Goal: Communication & Community: Participate in discussion

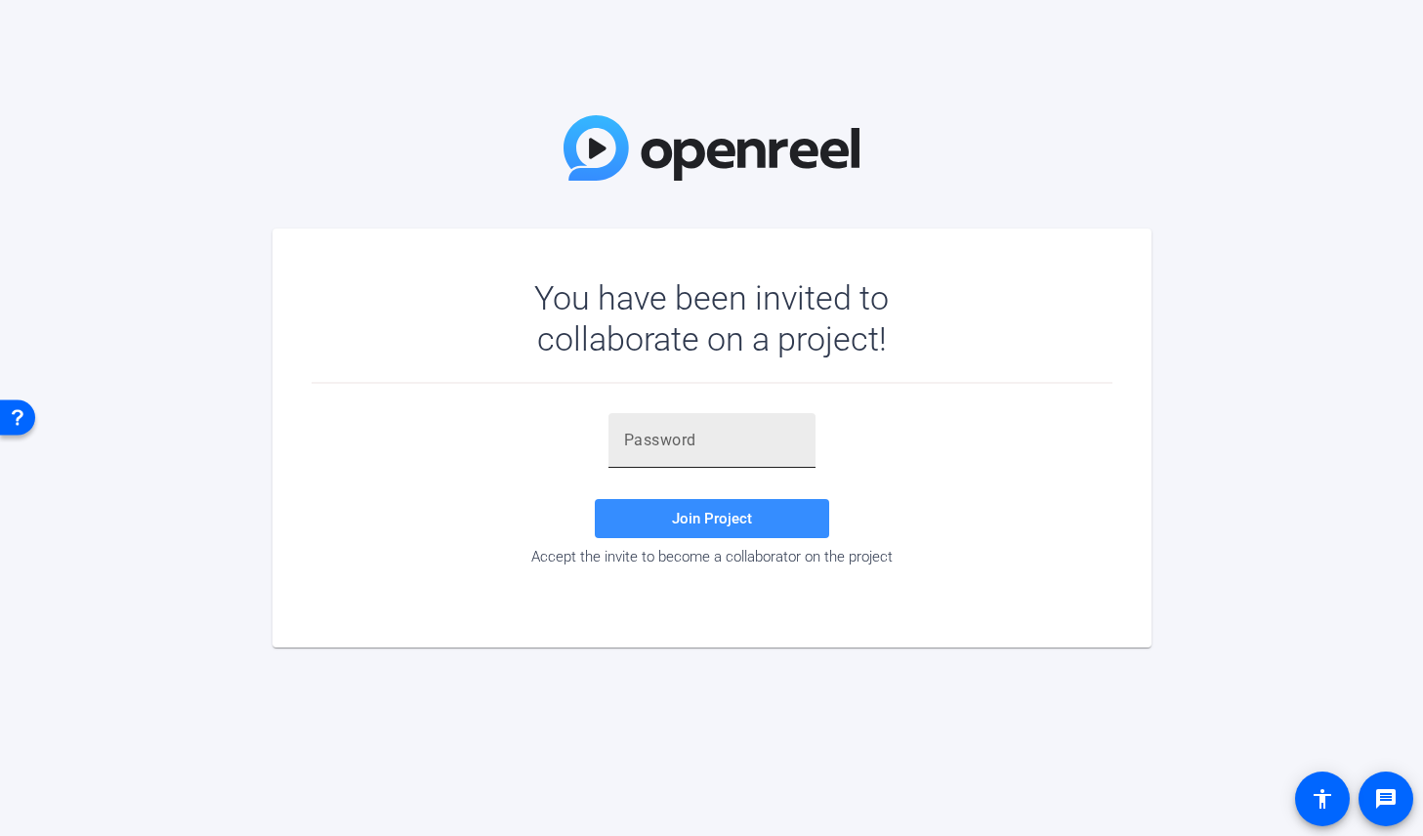
click at [655, 421] on div at bounding box center [712, 440] width 176 height 55
paste input "ki#-mE"
type input "ki#-mE"
click at [729, 516] on span "Join Project" at bounding box center [712, 519] width 80 height 18
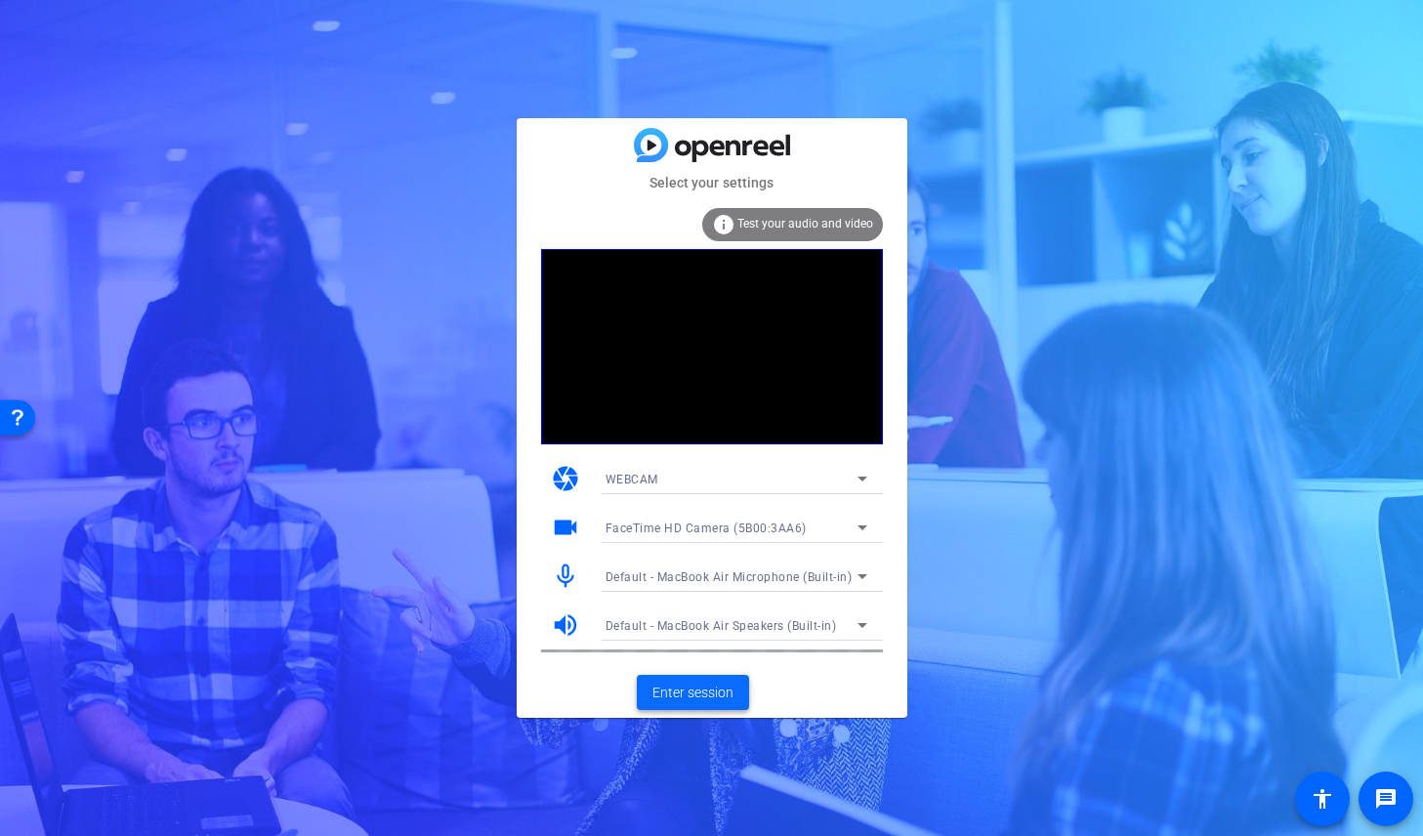
click at [707, 679] on span at bounding box center [693, 692] width 112 height 47
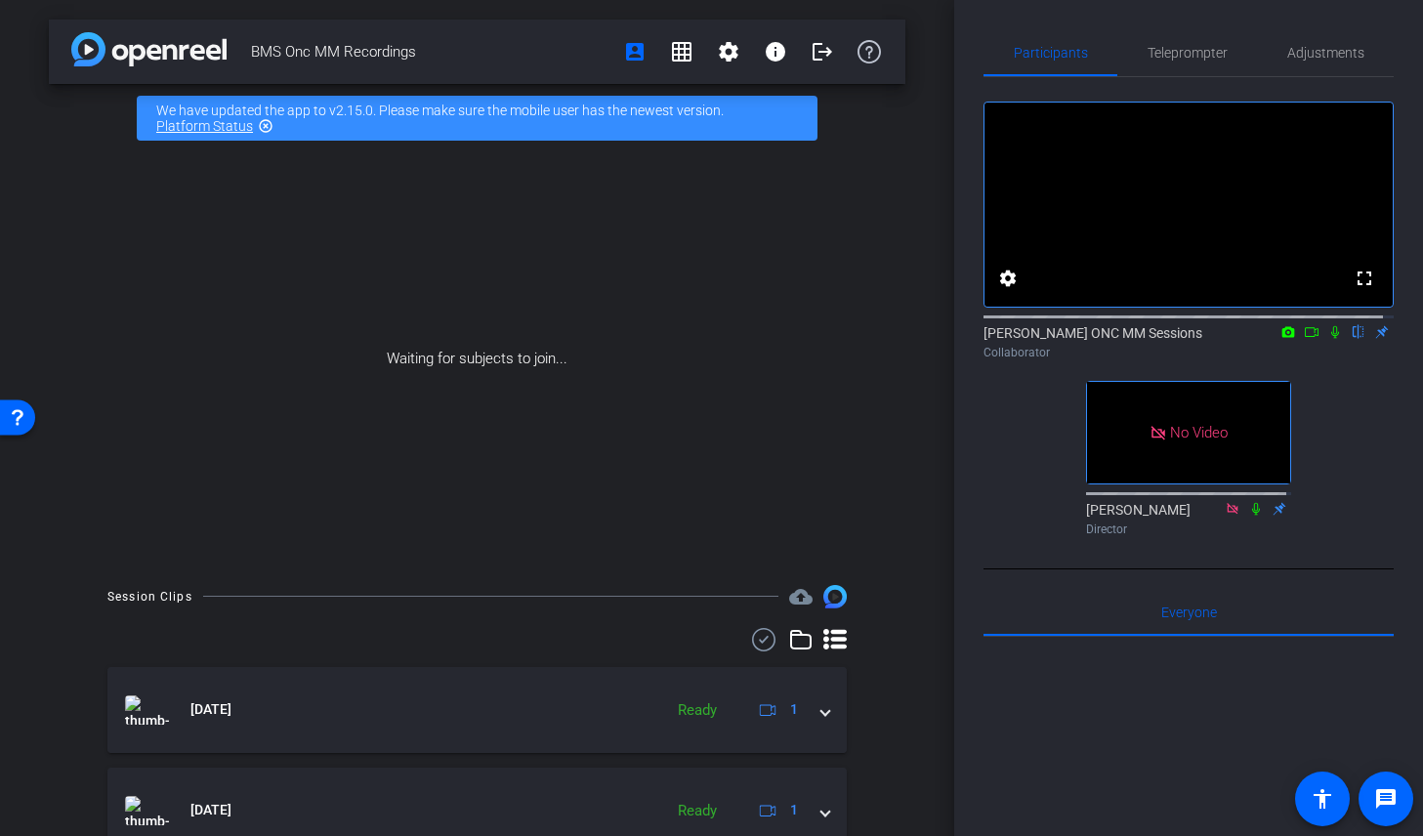
click at [1304, 339] on icon at bounding box center [1312, 332] width 16 height 14
click at [1328, 339] on icon at bounding box center [1335, 332] width 16 height 14
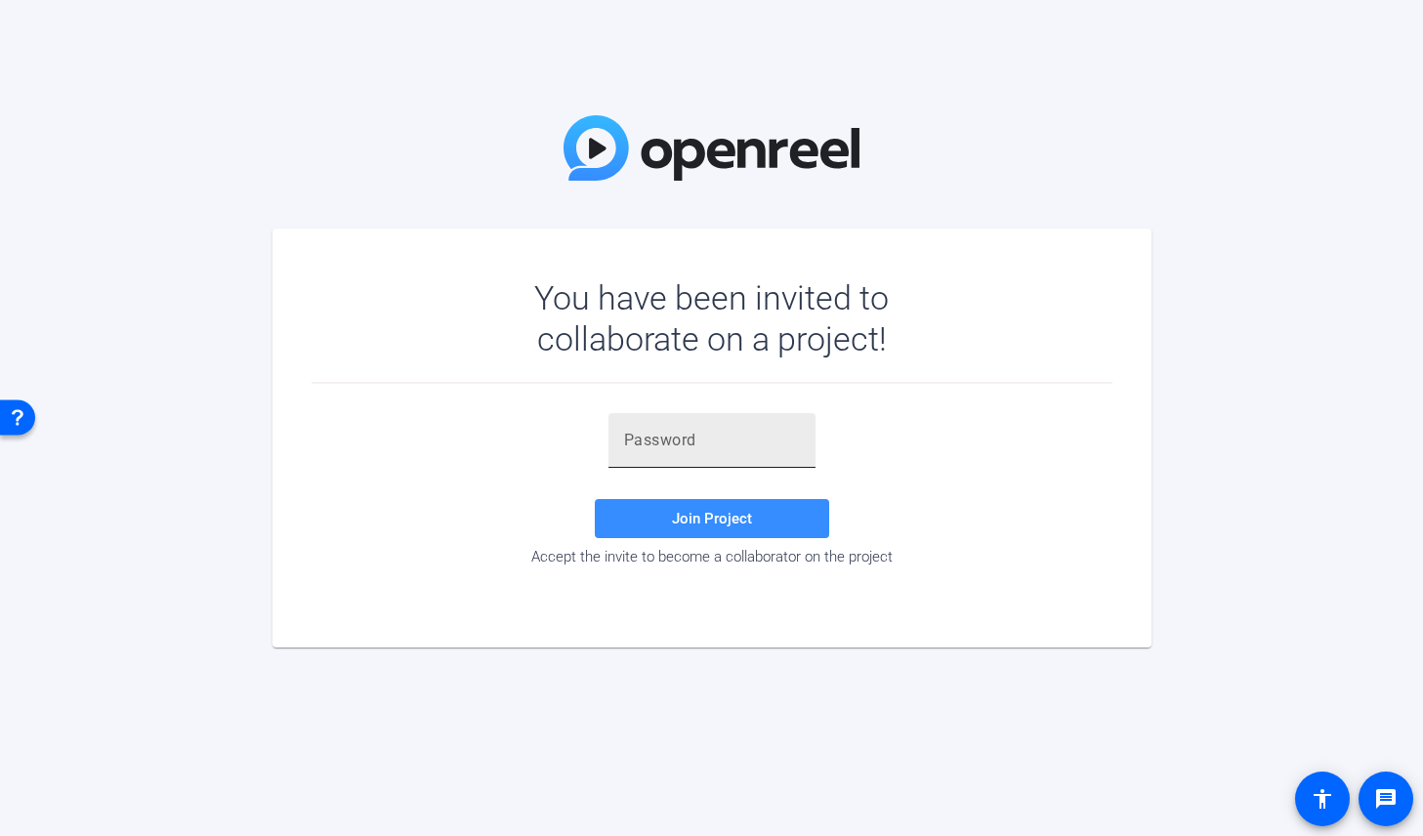
click at [679, 451] on input "text" at bounding box center [712, 440] width 176 height 23
paste input "ki#-mE"
type input "ki#-mE"
click at [728, 514] on span "Join Project" at bounding box center [712, 519] width 80 height 18
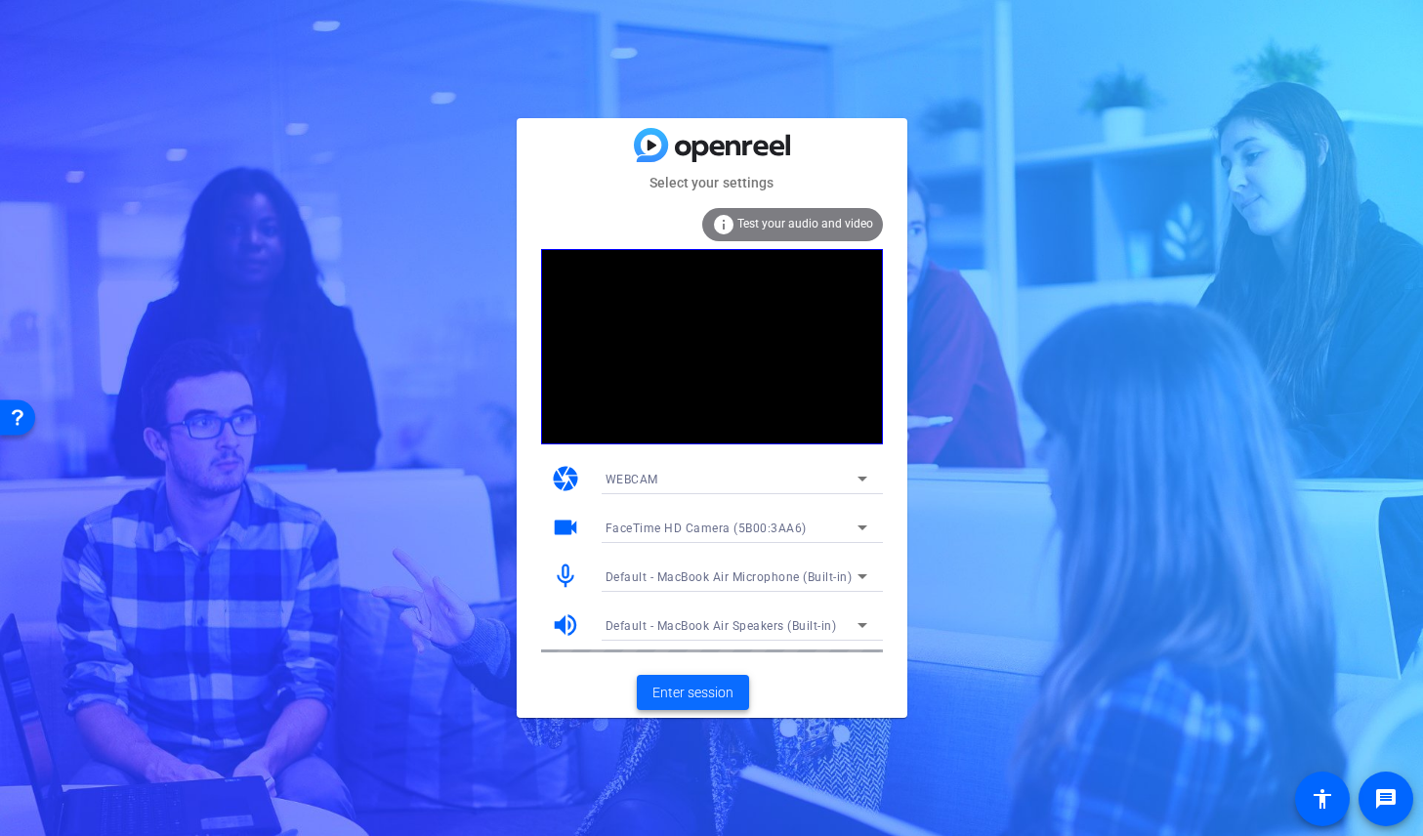
click at [720, 688] on span "Enter session" at bounding box center [692, 693] width 81 height 21
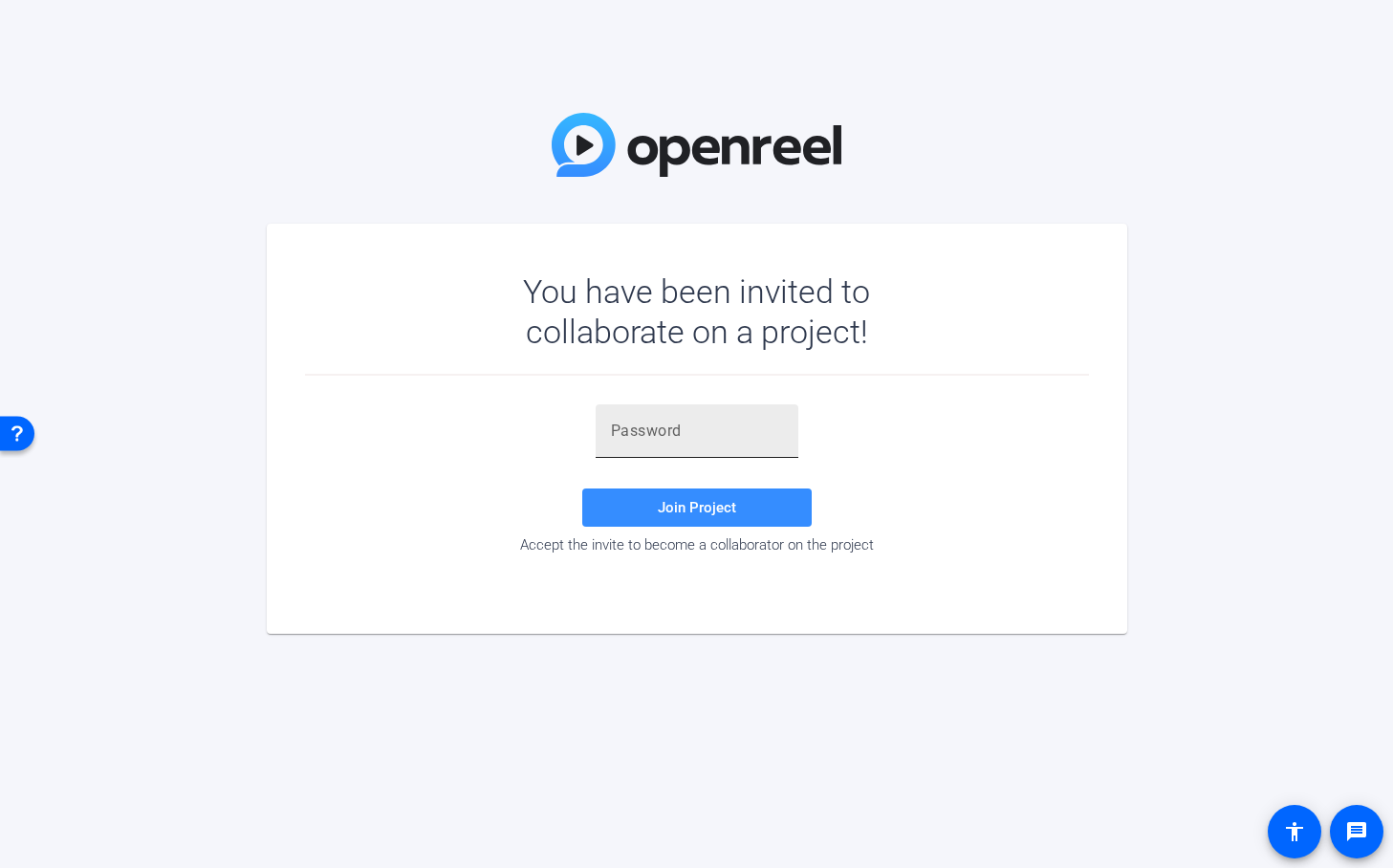
click at [666, 425] on input "text" at bounding box center [697, 431] width 172 height 23
paste input "ki#-mE"
type input "ki#-mE"
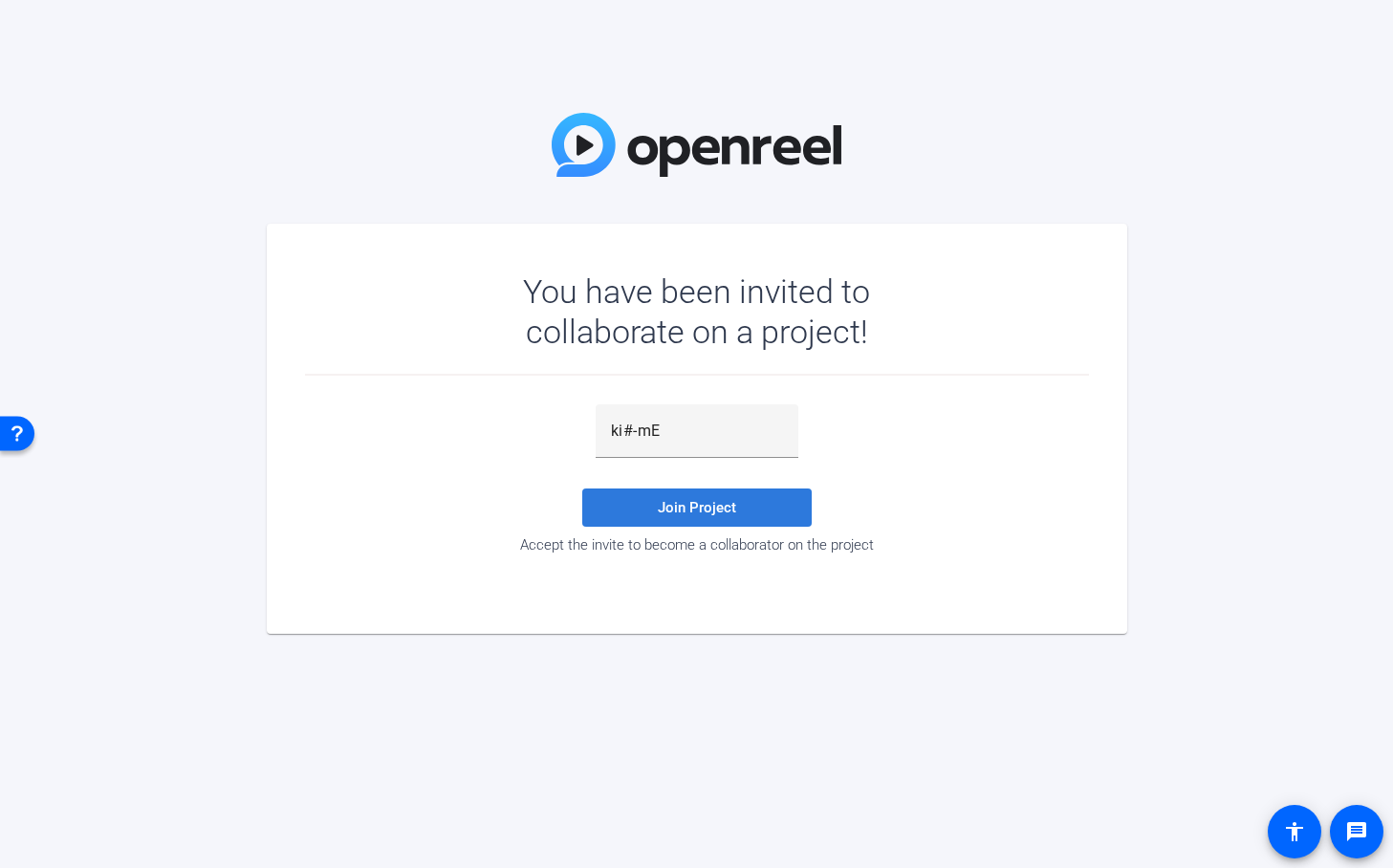
click at [713, 499] on span "Join Project" at bounding box center [697, 508] width 78 height 18
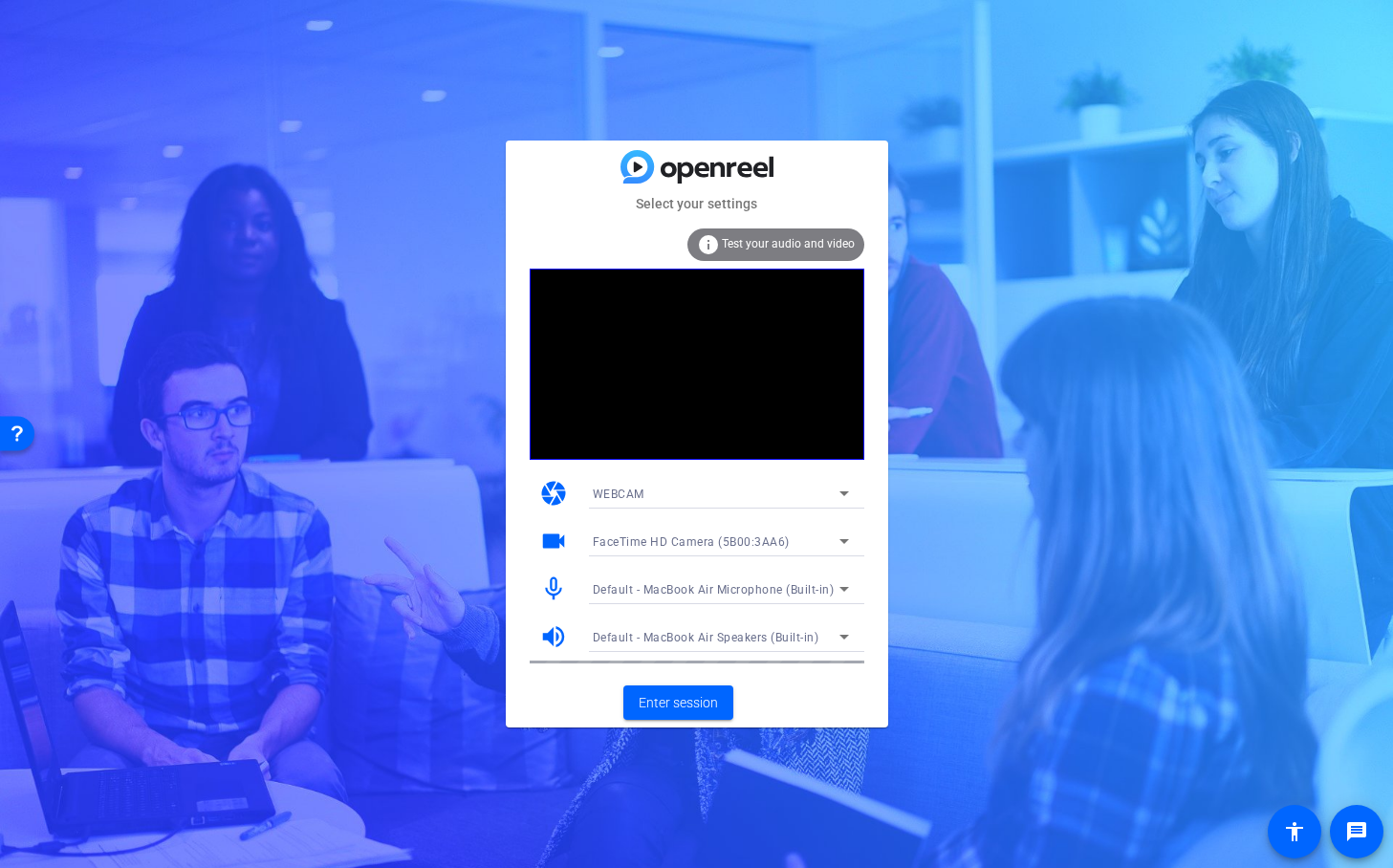
click at [797, 242] on span "Test your audio and video" at bounding box center [788, 244] width 133 height 14
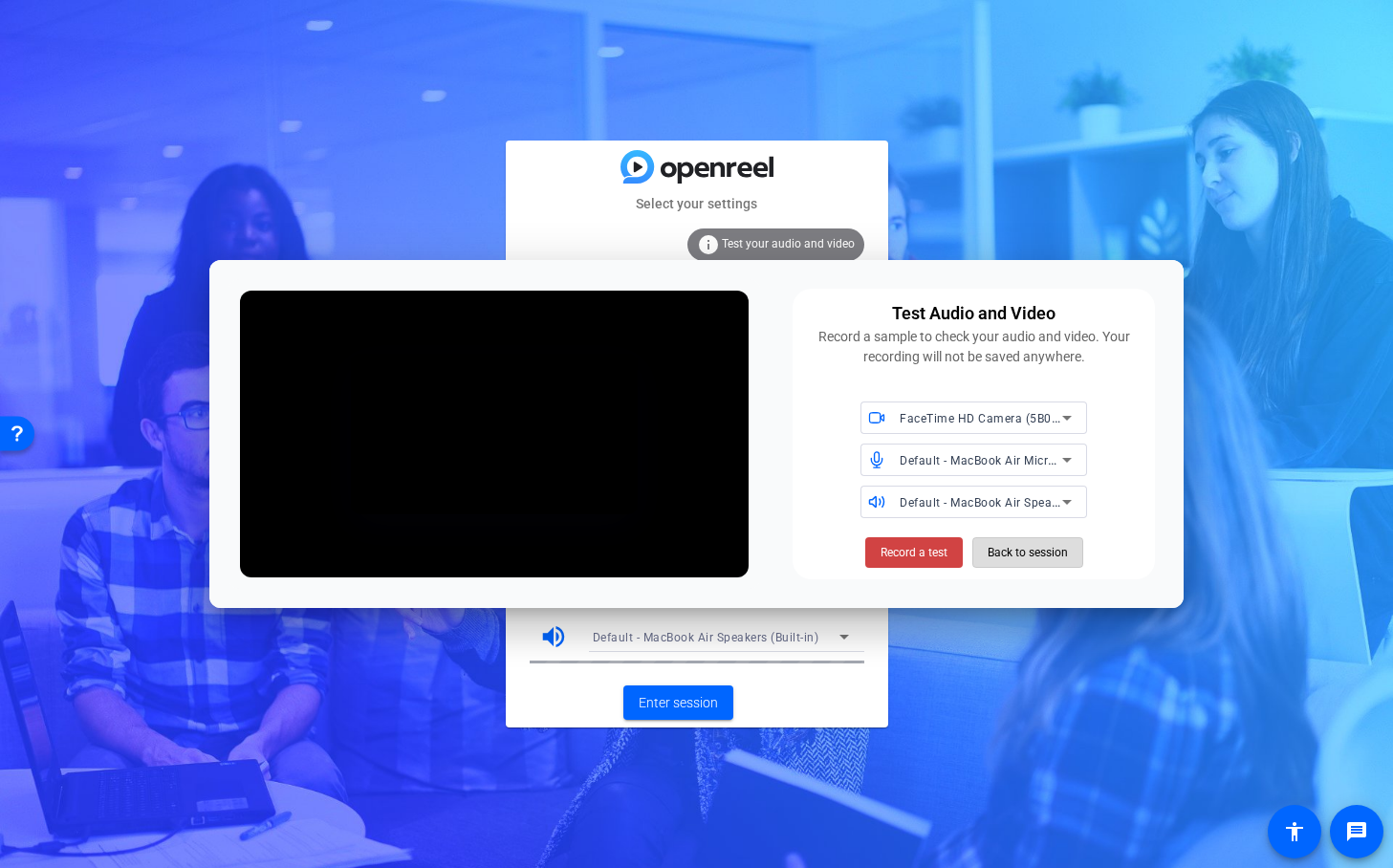
click at [1025, 550] on span "Back to session" at bounding box center [1028, 552] width 80 height 36
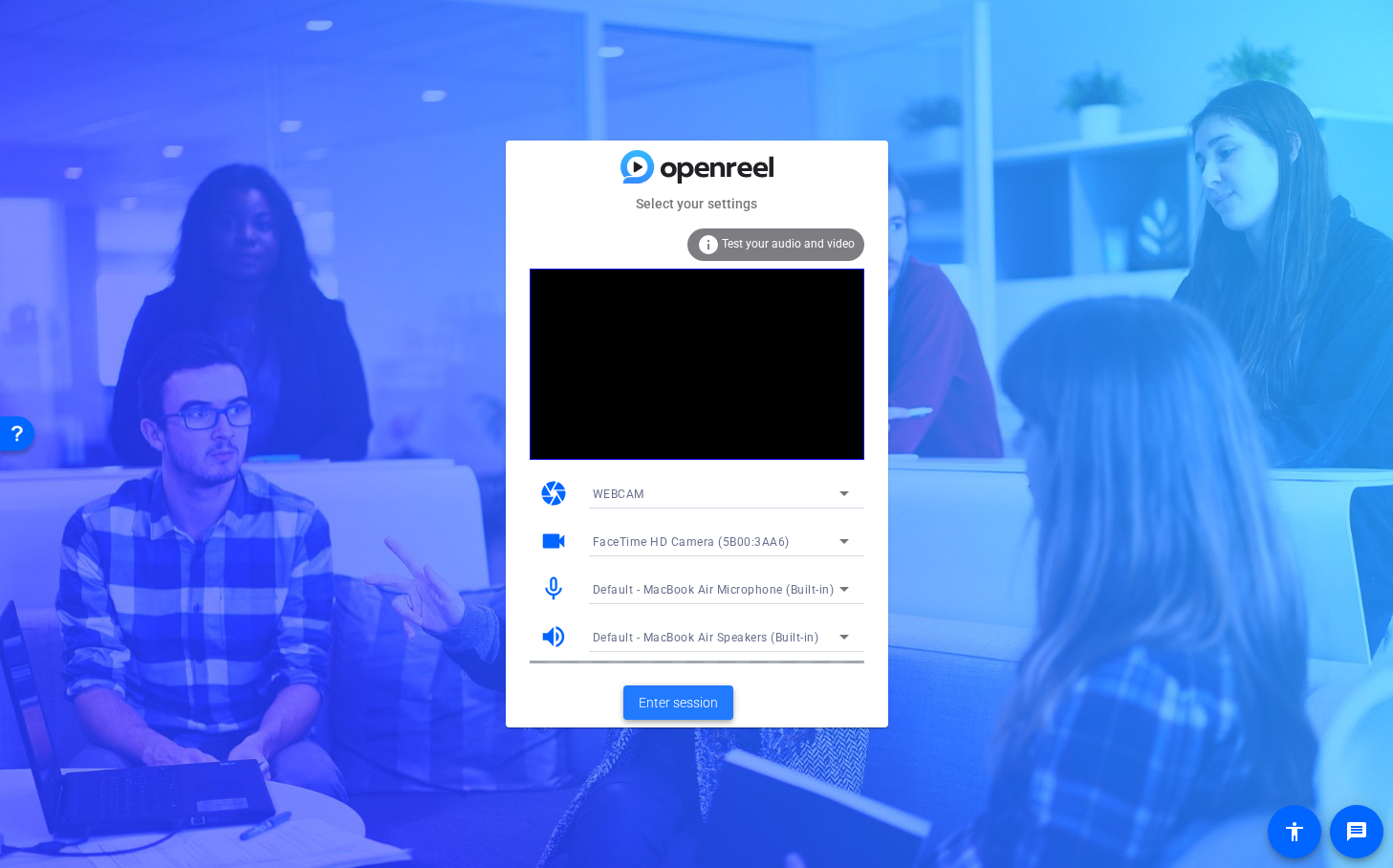
click at [688, 700] on span "Enter session" at bounding box center [677, 703] width 79 height 21
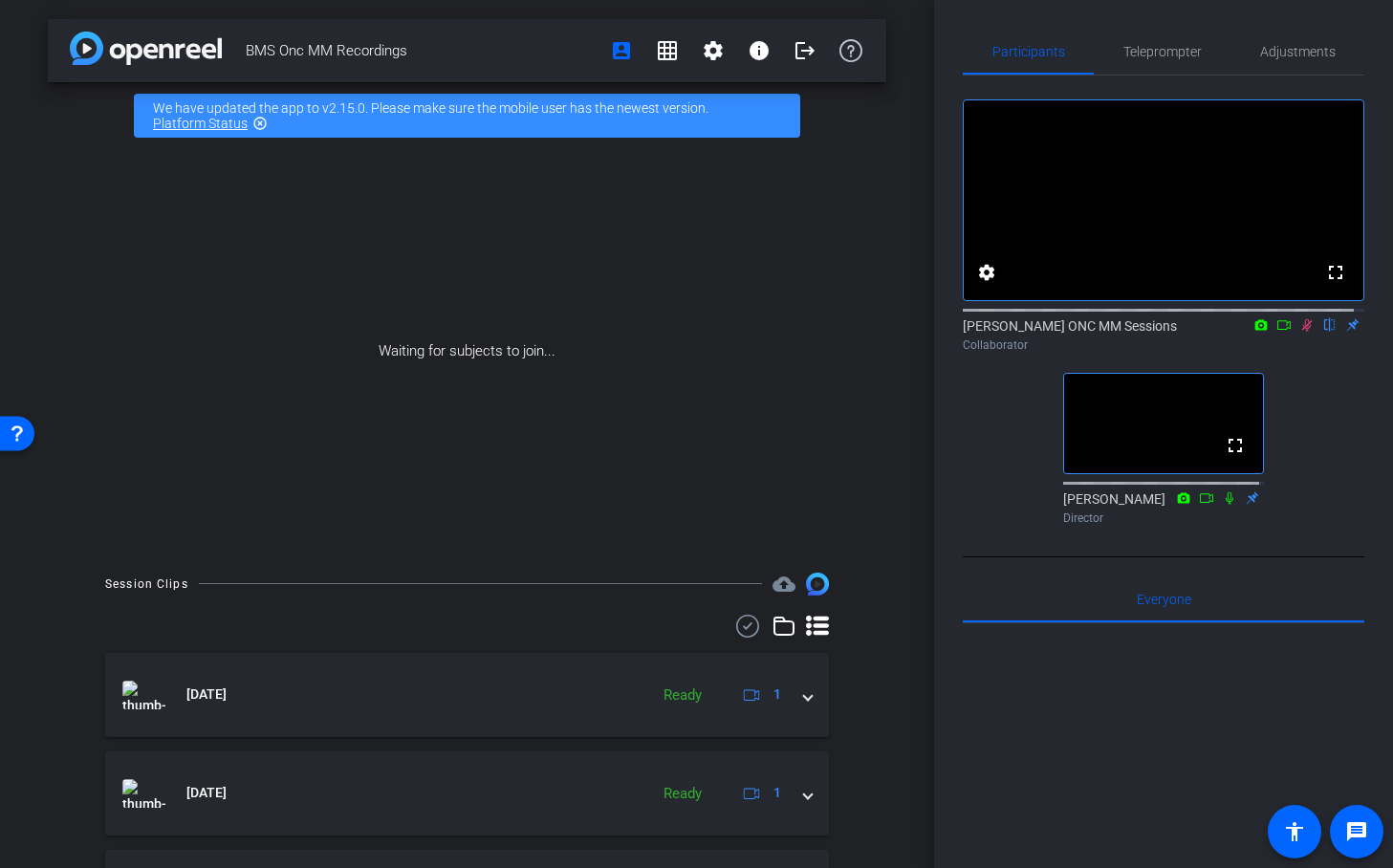
click at [1302, 332] on icon at bounding box center [1307, 325] width 11 height 13
click at [1299, 332] on icon at bounding box center [1307, 325] width 16 height 14
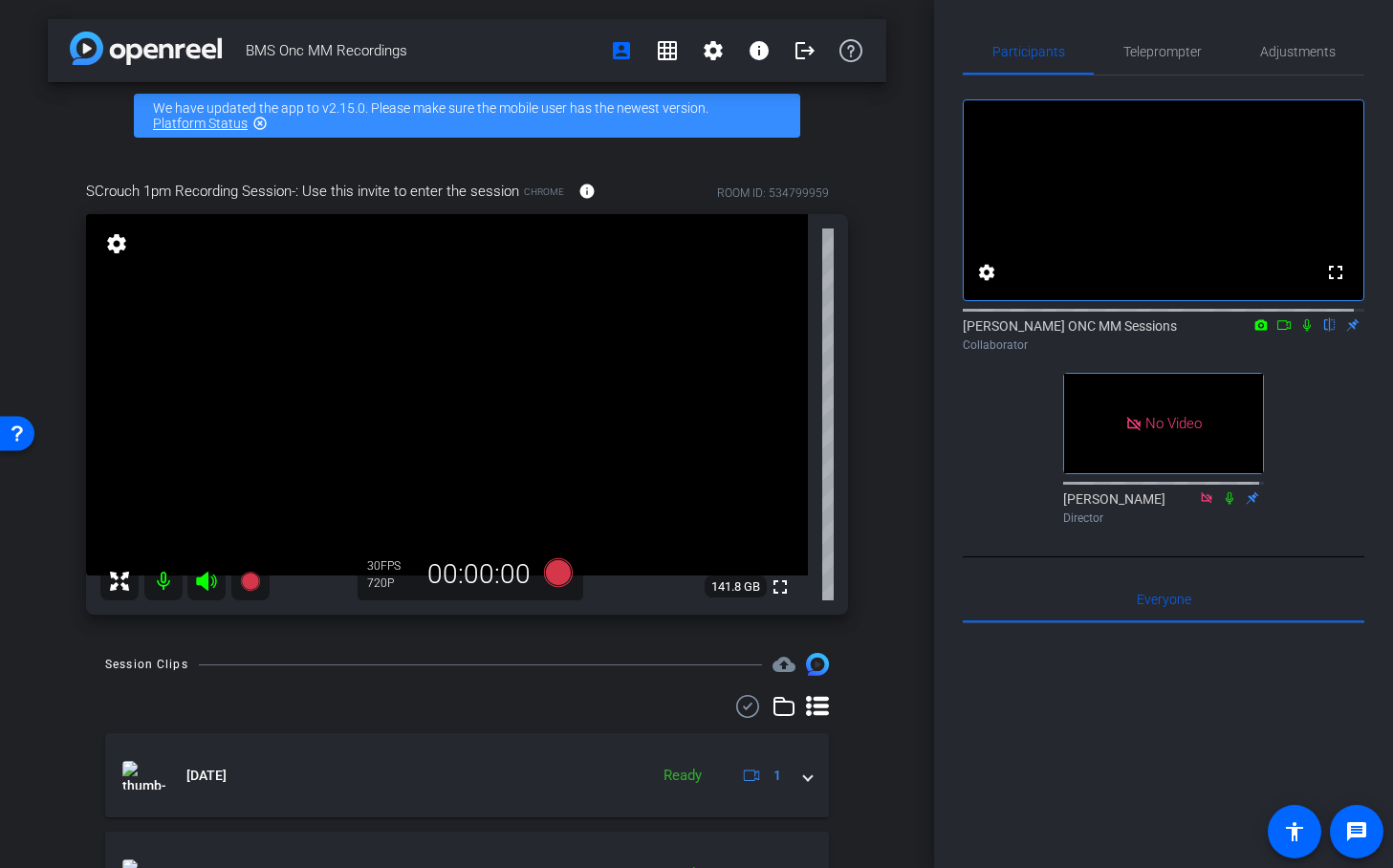
click at [1277, 332] on icon at bounding box center [1284, 325] width 16 height 14
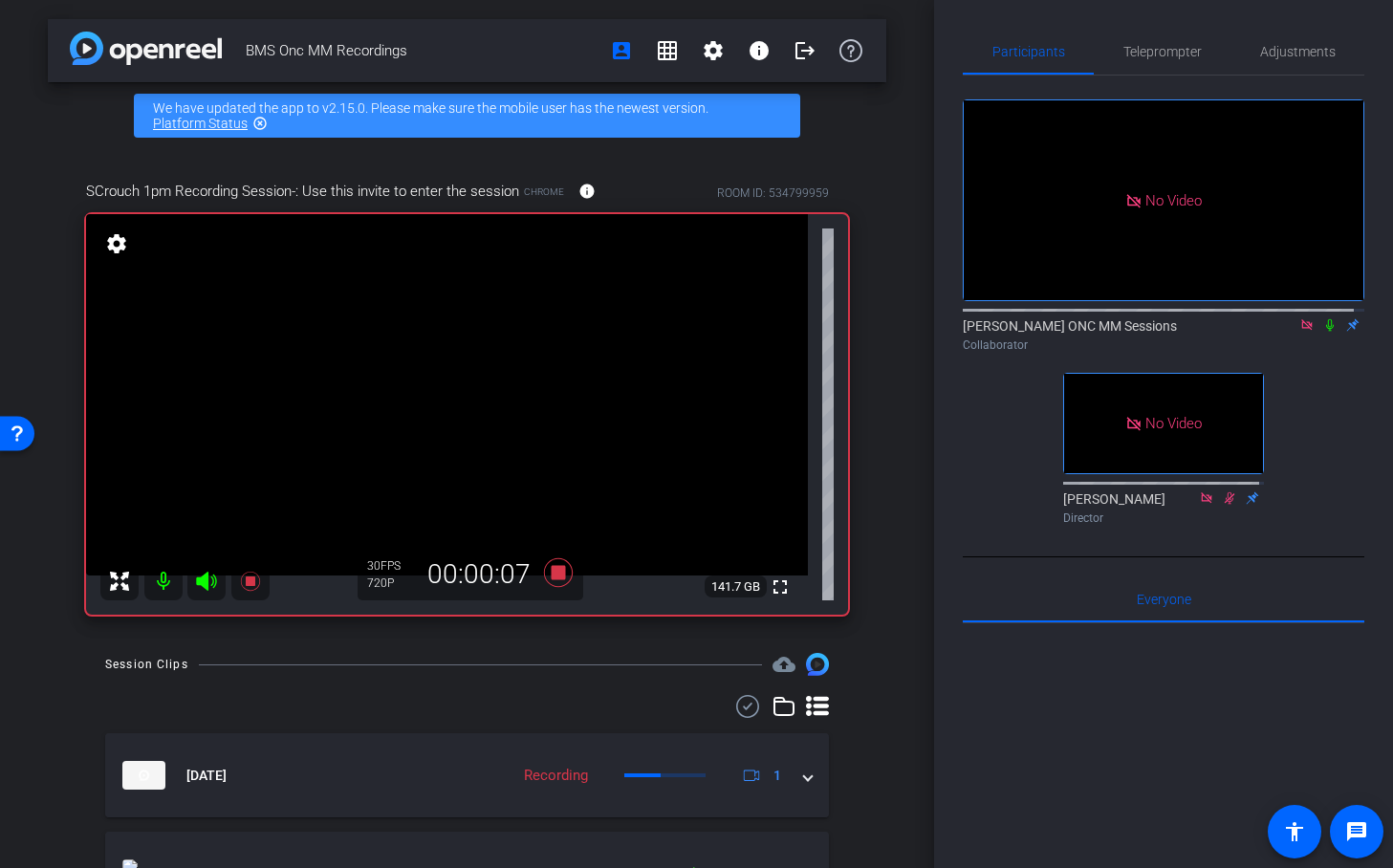
click at [1325, 332] on icon at bounding box center [1329, 325] width 8 height 13
click at [1323, 332] on icon at bounding box center [1330, 325] width 16 height 14
click at [1325, 332] on icon at bounding box center [1329, 325] width 8 height 13
click at [1328, 334] on mat-icon at bounding box center [1329, 325] width 23 height 18
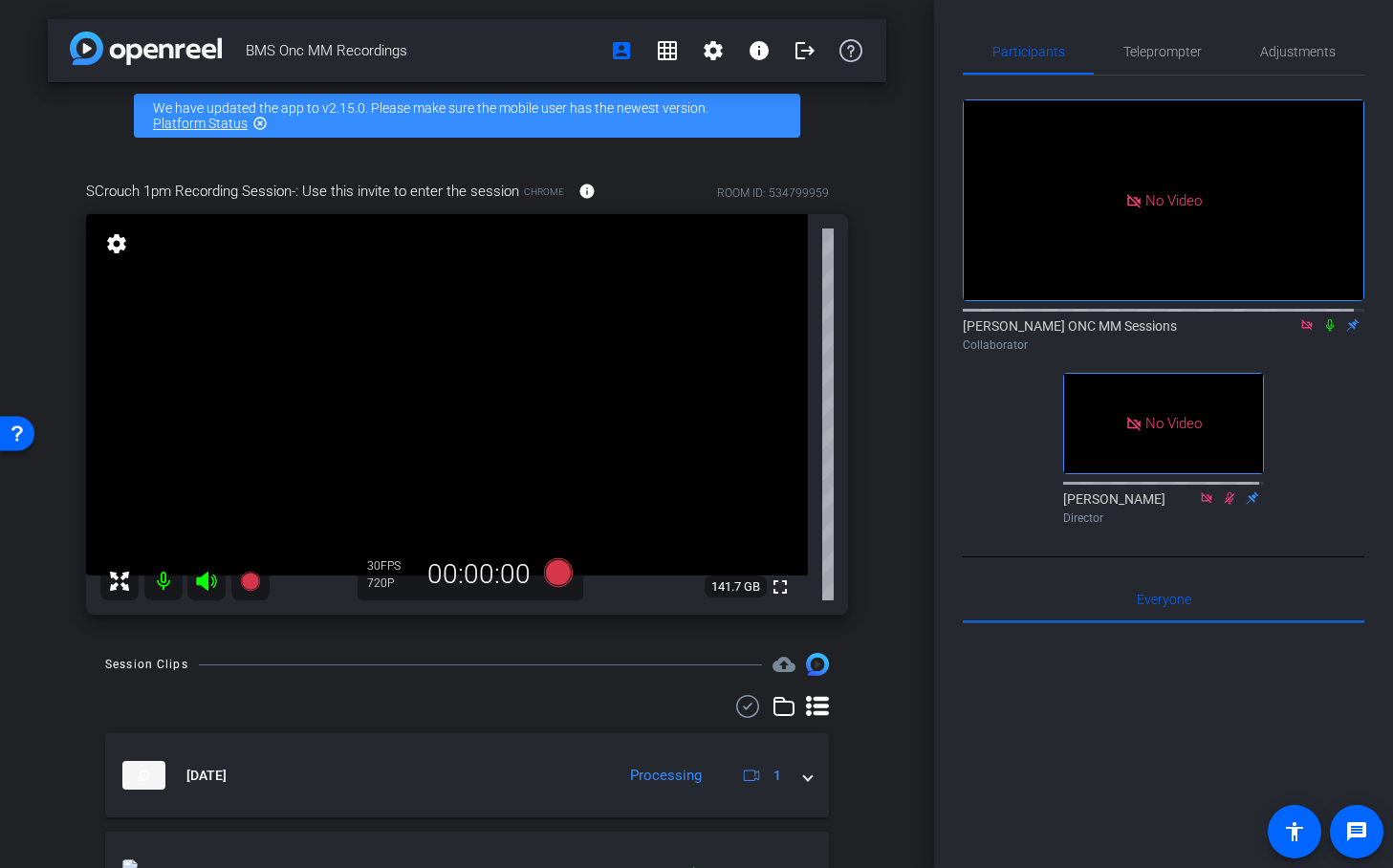
click at [1328, 334] on mat-icon at bounding box center [1329, 325] width 23 height 18
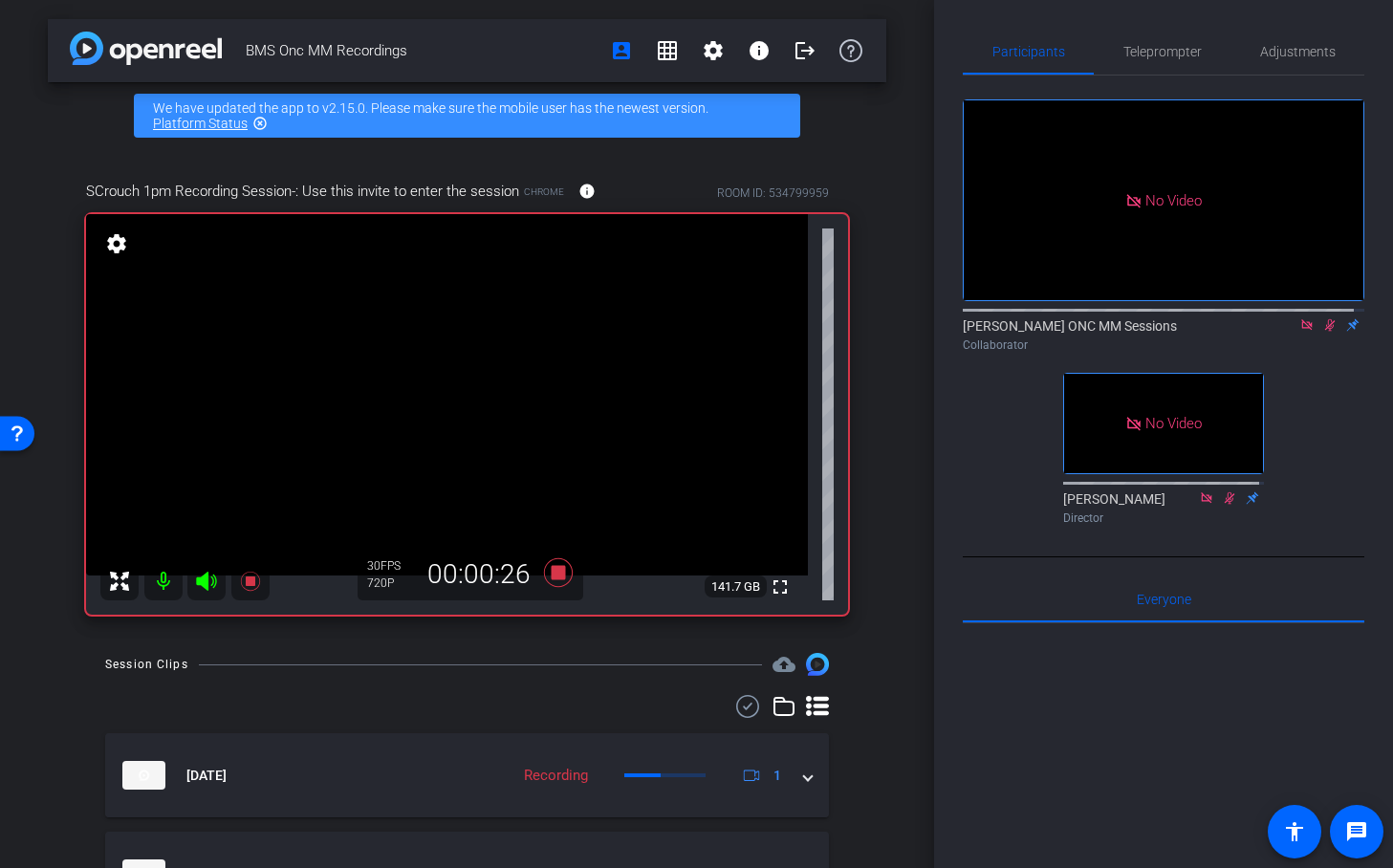
click at [1328, 334] on mat-icon at bounding box center [1329, 325] width 23 height 18
click at [1323, 332] on icon at bounding box center [1330, 325] width 16 height 14
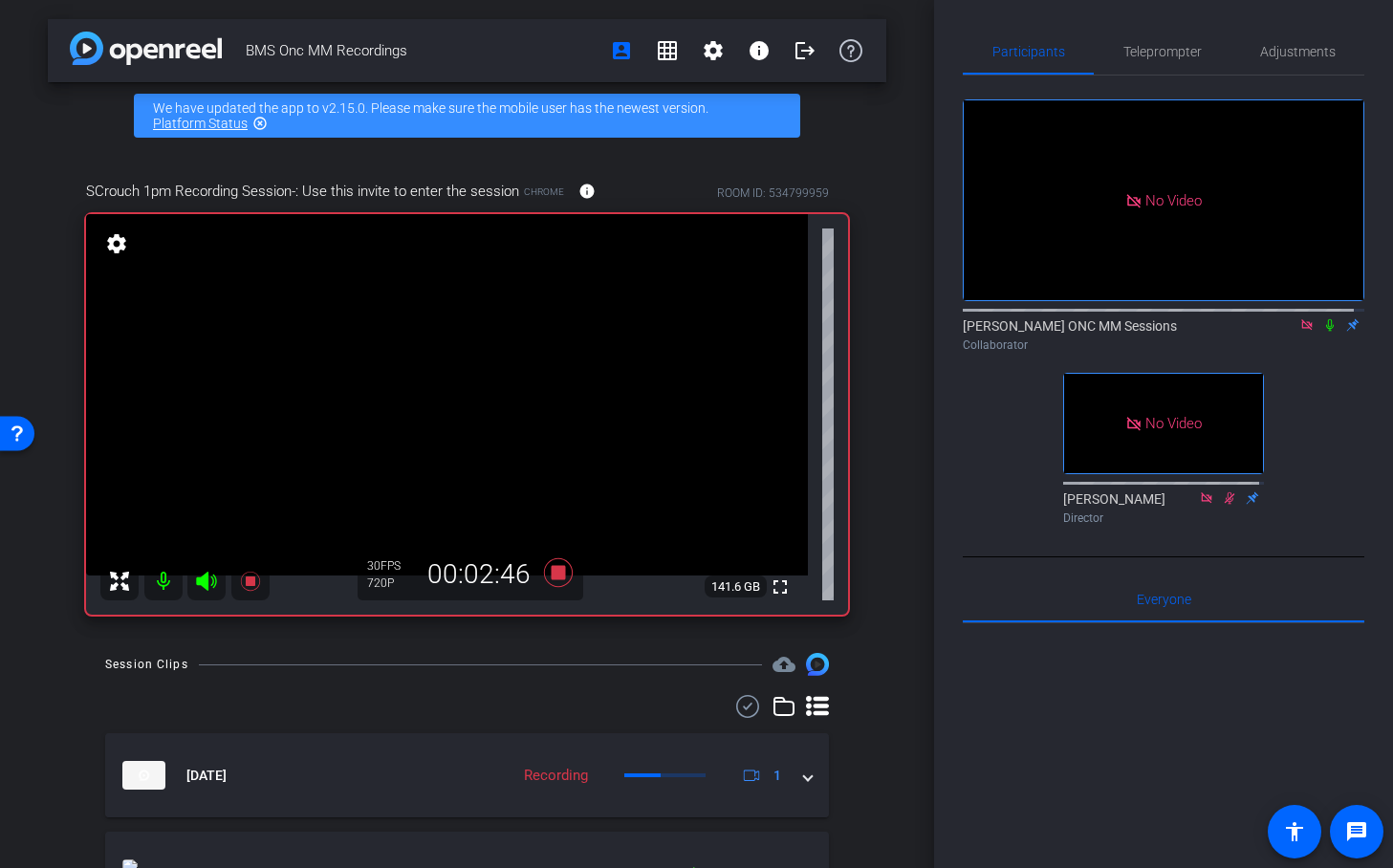
click at [1323, 332] on icon at bounding box center [1330, 325] width 16 height 14
click at [1301, 330] on icon at bounding box center [1306, 324] width 11 height 11
click at [1299, 332] on icon at bounding box center [1307, 325] width 16 height 14
click at [1277, 330] on icon at bounding box center [1284, 325] width 14 height 10
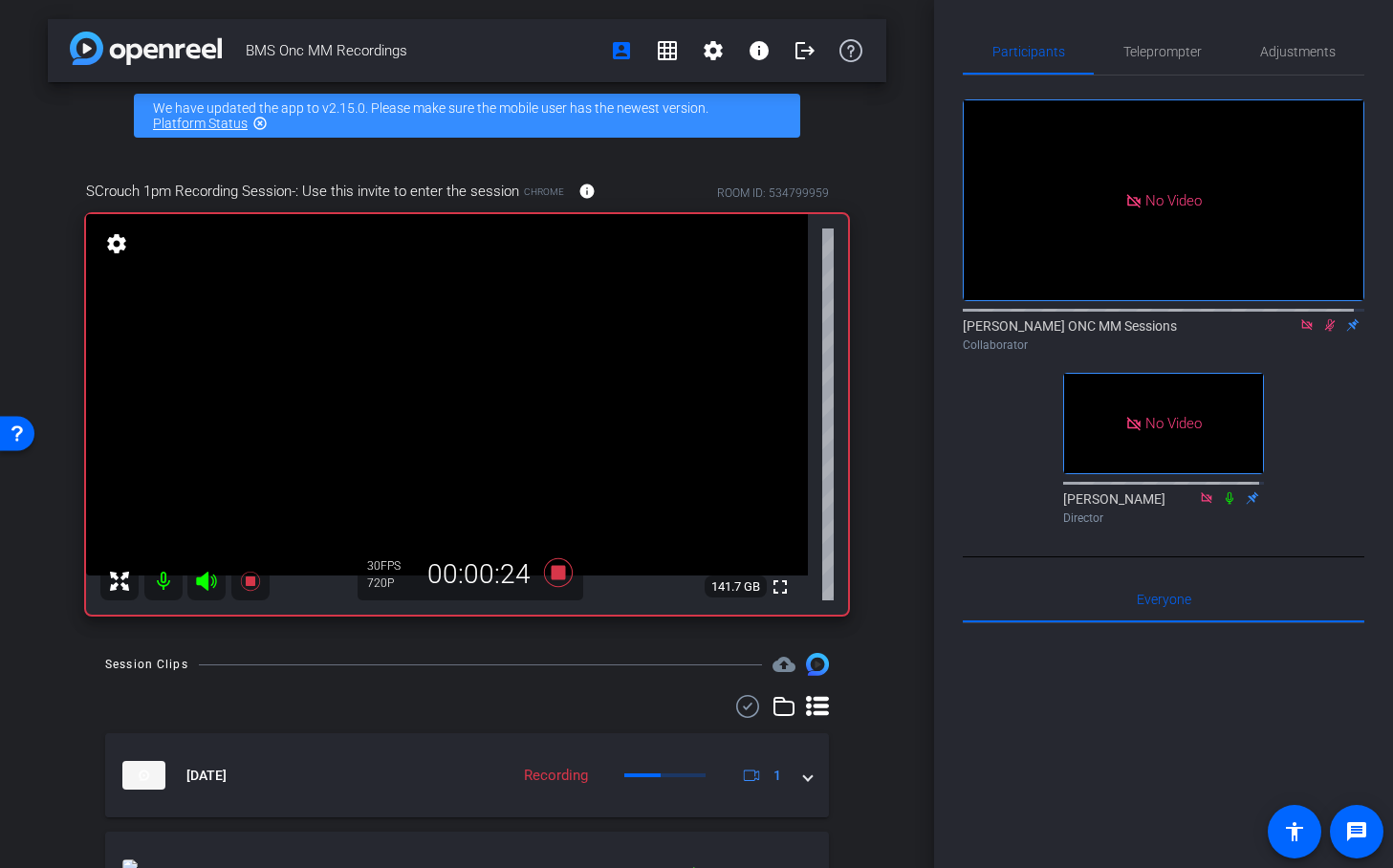
click at [1302, 332] on icon at bounding box center [1307, 325] width 16 height 14
click at [1323, 333] on mat-icon "flip" at bounding box center [1329, 324] width 23 height 18
click at [1301, 332] on icon at bounding box center [1307, 325] width 16 height 14
